Goal: Task Accomplishment & Management: Use online tool/utility

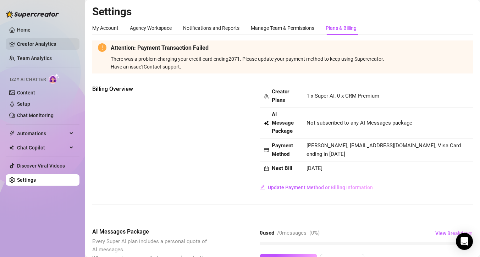
click at [39, 47] on link "Creator Analytics" at bounding box center [45, 43] width 57 height 11
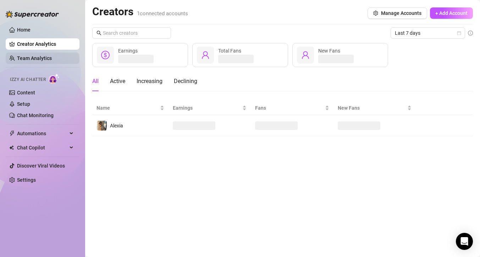
click at [42, 59] on link "Team Analytics" at bounding box center [34, 58] width 35 height 6
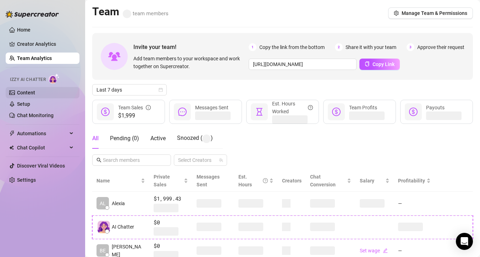
click at [35, 91] on link "Content" at bounding box center [26, 93] width 18 height 6
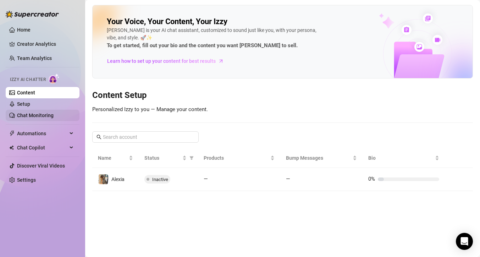
click at [52, 113] on link "Chat Monitoring" at bounding box center [35, 116] width 37 height 6
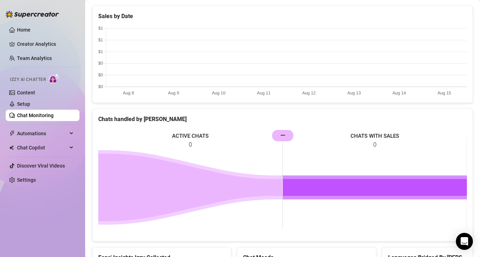
scroll to position [279, 0]
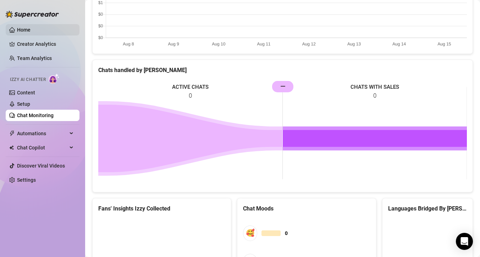
click at [25, 31] on link "Home" at bounding box center [23, 30] width 13 height 6
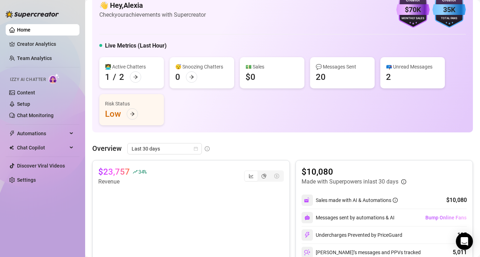
scroll to position [17, 0]
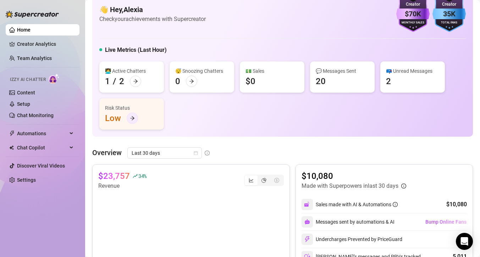
click at [135, 116] on div at bounding box center [132, 118] width 11 height 11
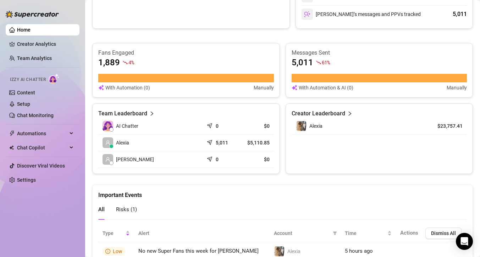
scroll to position [291, 0]
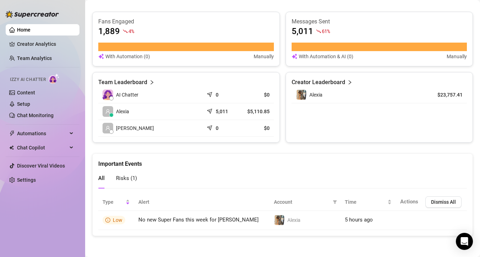
click at [122, 176] on span "Risks ( 1 )" at bounding box center [126, 178] width 21 height 6
click at [108, 177] on div "All Risks ( 1 )" at bounding box center [117, 178] width 39 height 20
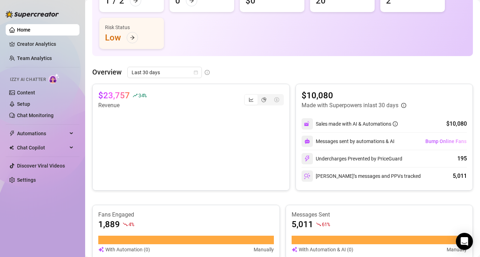
scroll to position [94, 0]
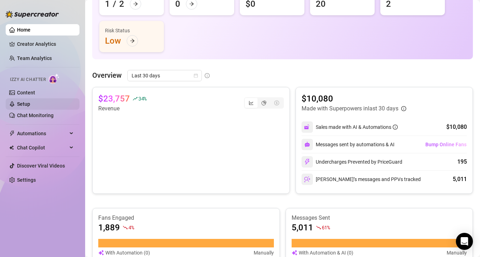
click at [23, 101] on link "Setup" at bounding box center [23, 104] width 13 height 6
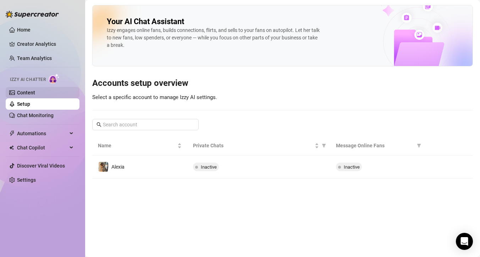
click at [32, 94] on link "Content" at bounding box center [26, 93] width 18 height 6
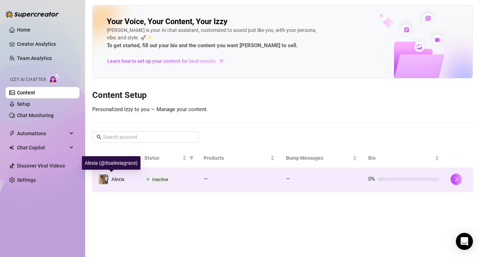
click at [109, 180] on div "Alexia" at bounding box center [111, 179] width 27 height 11
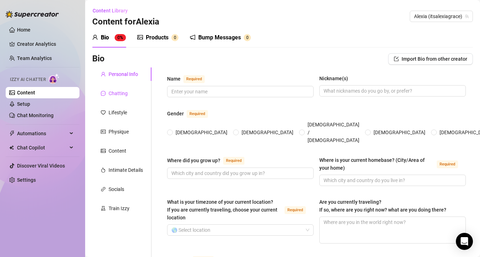
click at [119, 96] on div "Chatting" at bounding box center [118, 93] width 19 height 8
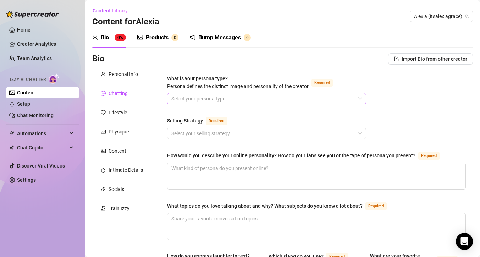
click at [272, 101] on input "What is your persona type? [PERSON_NAME] defines the distinct image and persona…" at bounding box center [263, 98] width 184 height 11
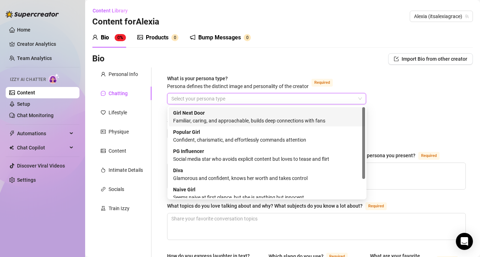
click at [278, 75] on div "What is your persona type? [PERSON_NAME] defines the distinct image and persona…" at bounding box center [238, 83] width 142 height 16
click at [278, 93] on input "What is your persona type? [PERSON_NAME] defines the distinct image and persona…" at bounding box center [263, 98] width 184 height 11
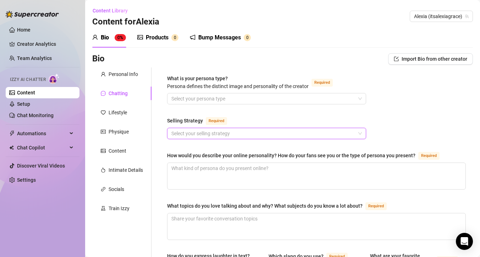
click at [224, 133] on input "Selling Strategy Required" at bounding box center [263, 133] width 184 height 11
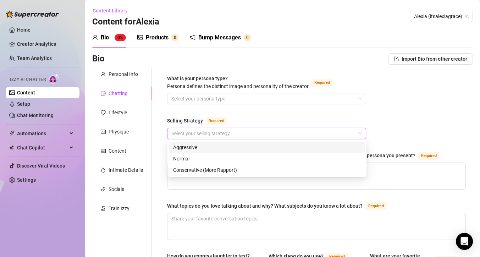
click at [244, 117] on div "Selling Strategy Required" at bounding box center [266, 121] width 199 height 11
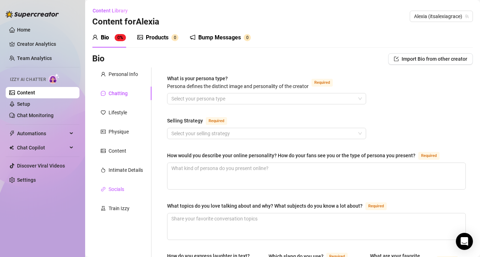
click at [121, 187] on div "Socials" at bounding box center [117, 189] width 16 height 8
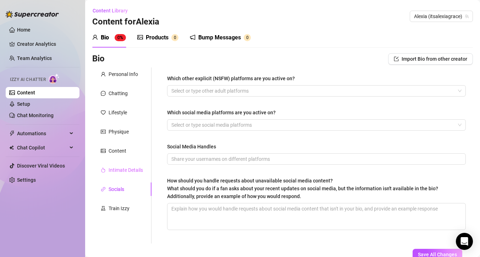
click at [129, 165] on div "Intimate Details" at bounding box center [121, 169] width 59 height 13
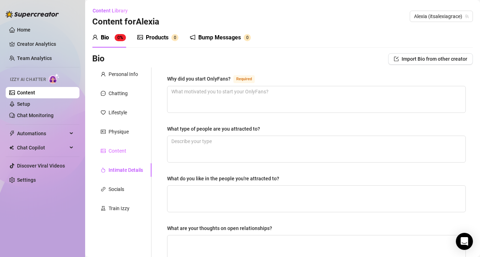
click at [126, 148] on div "Content" at bounding box center [121, 150] width 59 height 13
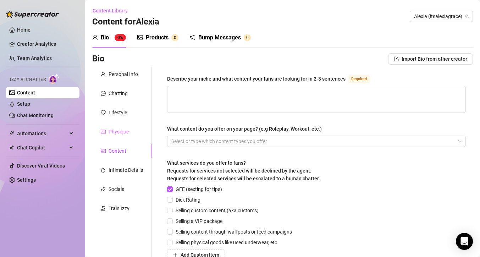
click at [129, 136] on div "Physique" at bounding box center [121, 131] width 59 height 13
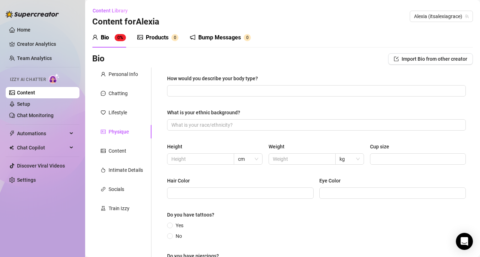
click at [129, 100] on div "Personal Info Chatting Lifestyle Physique Content Intimate Details Socials Trai…" at bounding box center [121, 180] width 59 height 227
click at [30, 104] on link "Setup" at bounding box center [23, 104] width 13 height 6
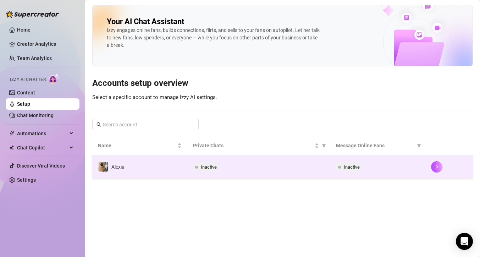
click at [115, 172] on td "Alexia" at bounding box center [139, 167] width 95 height 23
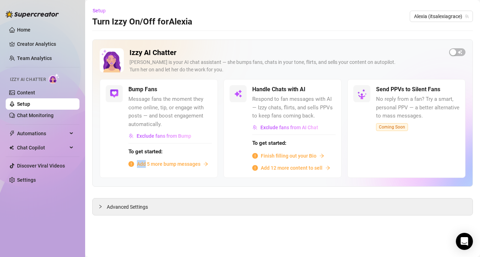
click at [115, 172] on div "Bump Fans Message fans the moment they come online, tip, or engage with posts —…" at bounding box center [159, 128] width 118 height 98
click at [31, 31] on link "Home" at bounding box center [23, 30] width 13 height 6
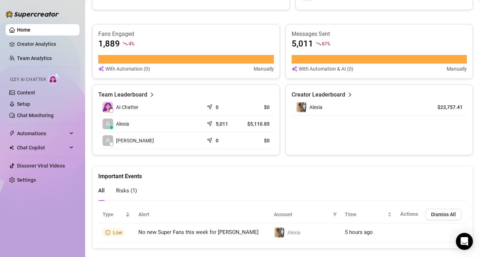
scroll to position [291, 0]
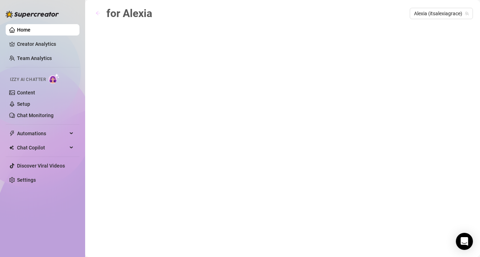
click at [98, 13] on icon "arrow-left" at bounding box center [98, 13] width 5 height 5
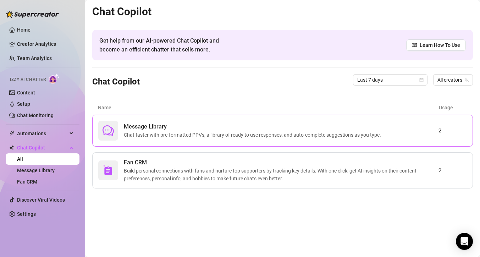
click at [190, 130] on span "Message Library" at bounding box center [254, 126] width 260 height 9
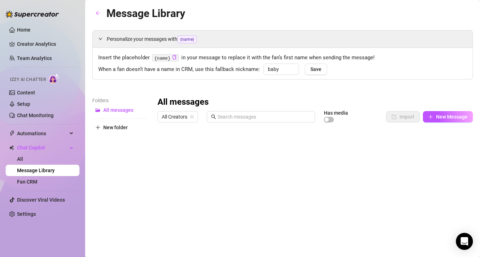
click at [258, 158] on div at bounding box center [316, 205] width 316 height 158
click at [251, 160] on div at bounding box center [316, 205] width 316 height 158
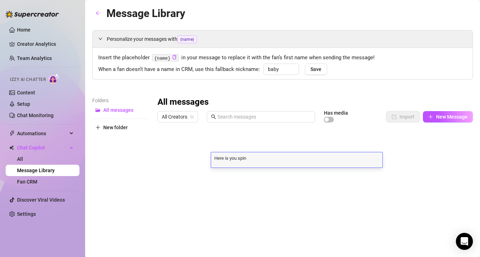
type textarea "Here is you spin"
click at [266, 156] on textarea "Here is you spin" at bounding box center [296, 157] width 171 height 6
click at [260, 157] on textarea "Here is you spin" at bounding box center [296, 157] width 171 height 6
click at [259, 158] on textarea "Here is your spin😘" at bounding box center [296, 157] width 171 height 6
type textarea "Here is your spin😘 Would you like to spin again? xx"
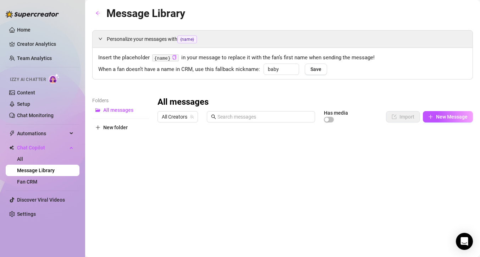
click at [411, 95] on div "Personalize your messages with {name} Insert the placeholder {name} in your mes…" at bounding box center [282, 157] width 381 height 254
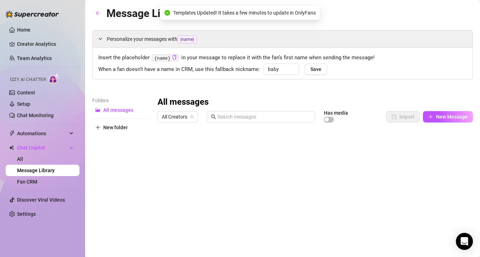
click at [257, 174] on div at bounding box center [316, 205] width 316 height 158
click at [337, 83] on div "Personalize your messages with {name} Insert the placeholder {name} in your mes…" at bounding box center [282, 157] width 381 height 254
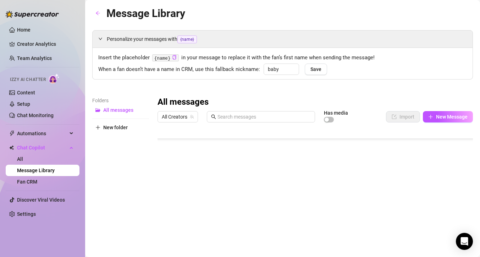
scroll to position [48, 0]
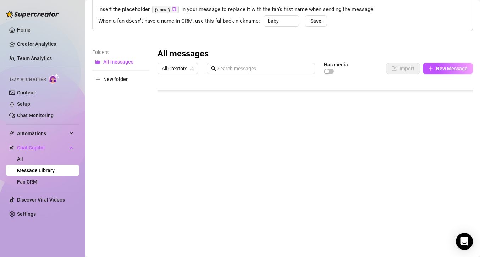
click at [230, 216] on div at bounding box center [316, 156] width 316 height 158
click at [186, 228] on body "Home Creator Analytics Team Analytics Izzy AI Chatter Content Setup Chat Monito…" at bounding box center [240, 128] width 480 height 257
type textarea "Type your message here..."
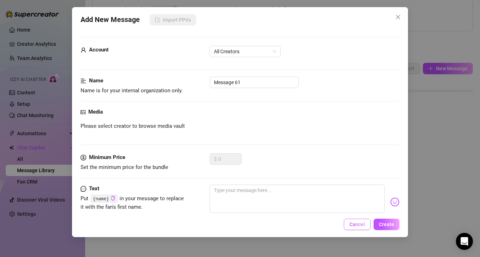
click at [350, 221] on button "Cancel" at bounding box center [357, 224] width 27 height 11
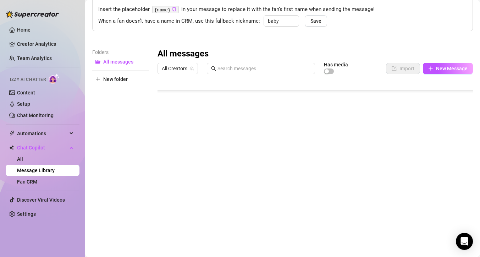
drag, startPoint x: 227, startPoint y: 199, endPoint x: 214, endPoint y: 191, distance: 14.2
click at [214, 191] on div at bounding box center [316, 156] width 316 height 158
click at [227, 195] on div at bounding box center [316, 156] width 316 height 158
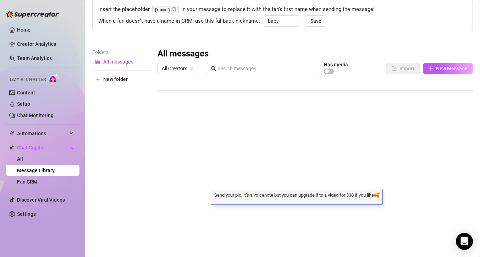
scroll to position [0, 0]
click at [188, 193] on div at bounding box center [316, 156] width 316 height 158
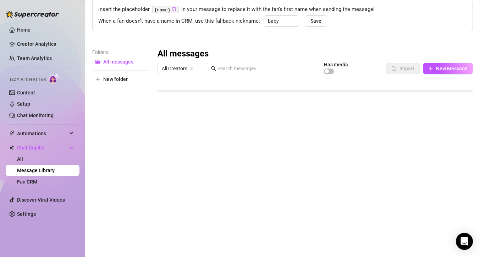
click at [188, 193] on div at bounding box center [316, 156] width 316 height 158
type textarea "Expired message"
click at [231, 207] on div at bounding box center [316, 156] width 316 height 158
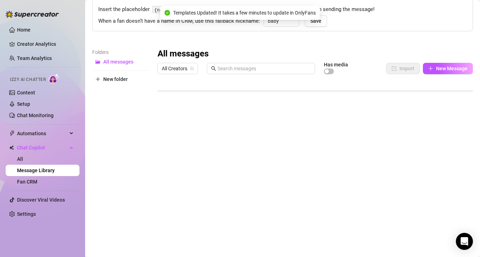
click at [231, 203] on div at bounding box center [316, 156] width 316 height 158
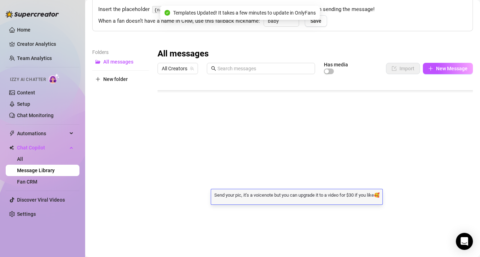
type textarea "H"
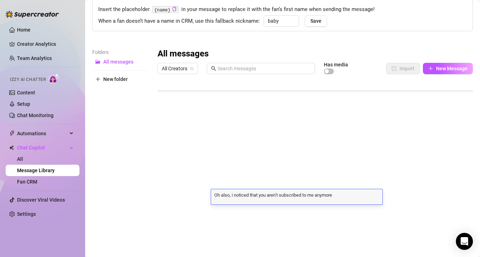
type textarea "Oh also, i noticed that you aren’t subscribed to me anymore"
click at [326, 198] on div "Oh also, i noticed that you aren’t subscribed to me anymore Oh also, i noticed …" at bounding box center [296, 196] width 171 height 15
click at [338, 194] on textarea "Oh also, i noticed that you aren’t subscribed to me anymore" at bounding box center [296, 194] width 171 height 6
click at [337, 194] on textarea "Oh also, i noticed that you aren’t subscribed to me anymore 😢" at bounding box center [296, 194] width 171 height 6
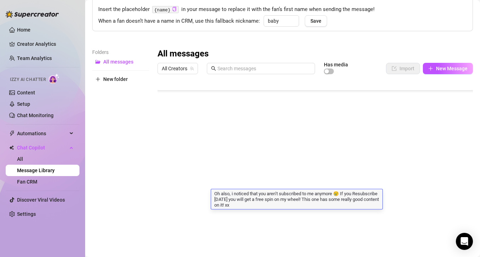
type textarea "Oh also, i noticed that you aren’t subscribed to me anymore 😢 If you Resubscrib…"
click at [290, 206] on textarea "Oh also, i noticed that you aren’t subscribed to me anymore 😢 If you Resubscrib…" at bounding box center [296, 200] width 171 height 18
drag, startPoint x: 376, startPoint y: 191, endPoint x: 375, endPoint y: 170, distance: 21.3
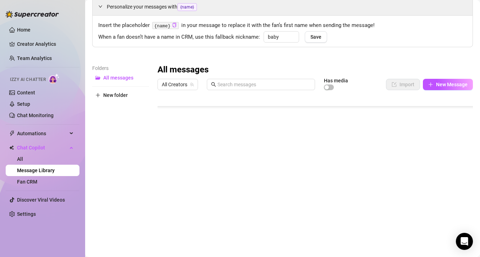
scroll to position [739, 0]
click at [214, 206] on div at bounding box center [316, 172] width 316 height 158
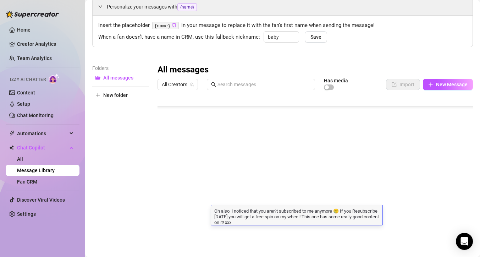
click at [133, 204] on div "Folders All messages New folder" at bounding box center [120, 157] width 57 height 187
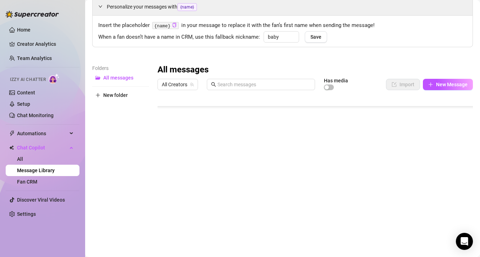
drag, startPoint x: 211, startPoint y: 210, endPoint x: 212, endPoint y: 203, distance: 6.5
click at [212, 203] on div at bounding box center [316, 172] width 316 height 158
click at [164, 216] on div at bounding box center [316, 172] width 316 height 158
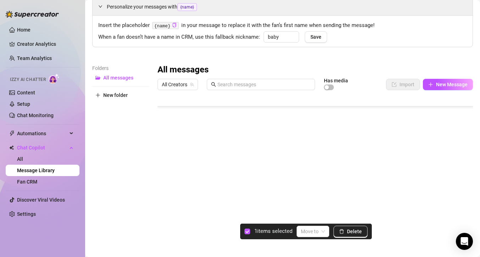
click at [164, 216] on div at bounding box center [316, 172] width 316 height 158
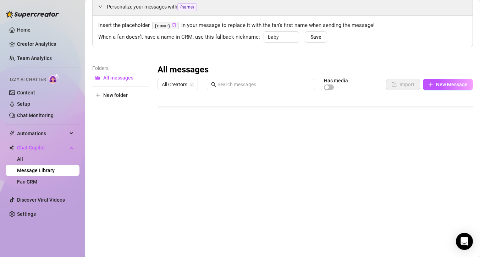
scroll to position [0, 0]
click at [242, 141] on div at bounding box center [316, 172] width 316 height 158
click at [295, 141] on div at bounding box center [316, 172] width 316 height 158
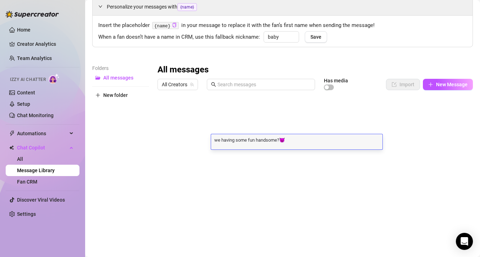
click at [295, 141] on textarea "we having some fun handsome?😈" at bounding box center [296, 139] width 171 height 6
type textarea "Oh also, i noticed that you aren’t subscribed to me anymore 😢 If you Resubscrib…"
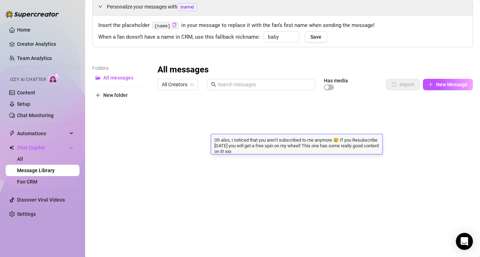
click at [185, 140] on div at bounding box center [316, 172] width 316 height 158
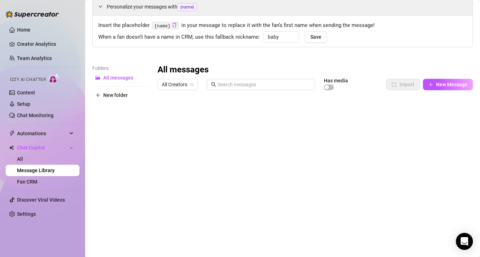
click at [185, 140] on div at bounding box center [316, 172] width 316 height 158
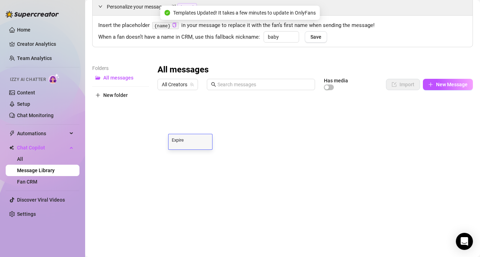
type textarea "Expired"
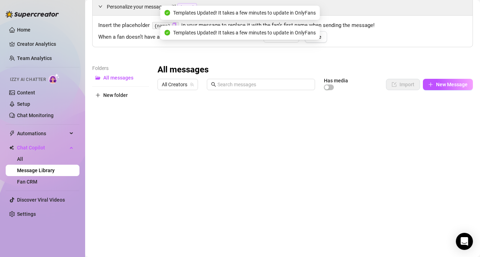
click at [133, 169] on div "Folders All messages New folder" at bounding box center [120, 157] width 57 height 187
